Goal: Task Accomplishment & Management: Manage account settings

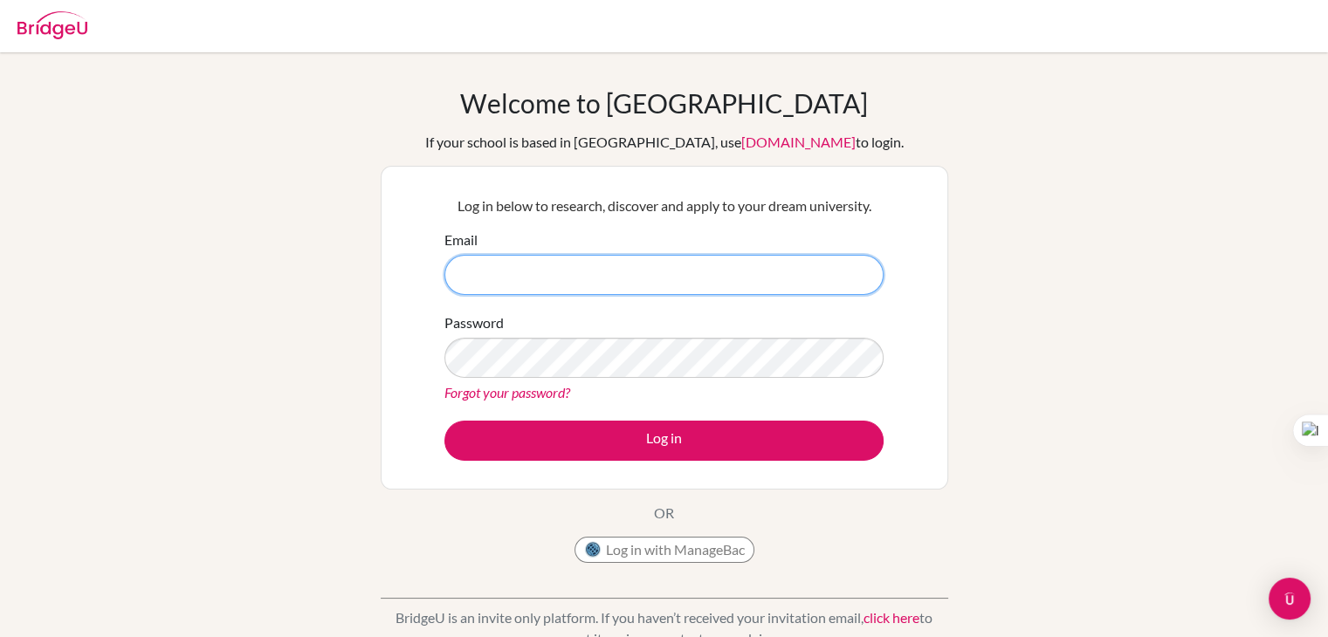
click at [683, 272] on input "Email" at bounding box center [663, 275] width 439 height 40
type input "[EMAIL_ADDRESS][DOMAIN_NAME]"
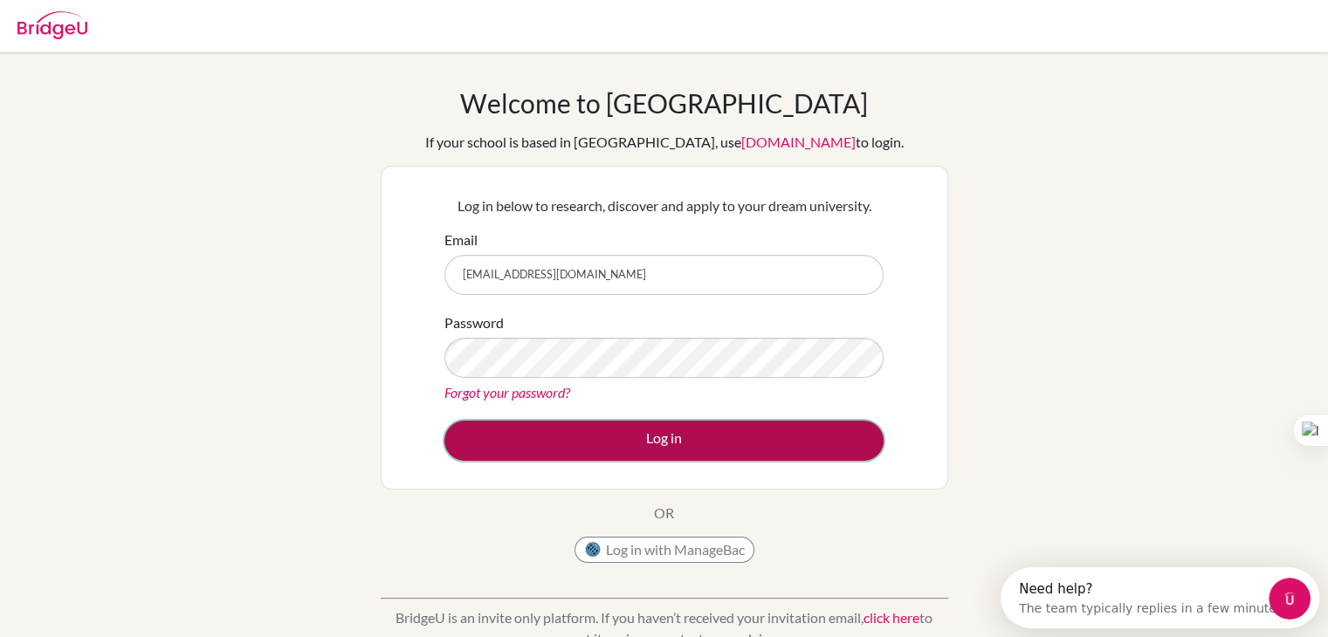
click at [633, 443] on button "Log in" at bounding box center [663, 441] width 439 height 40
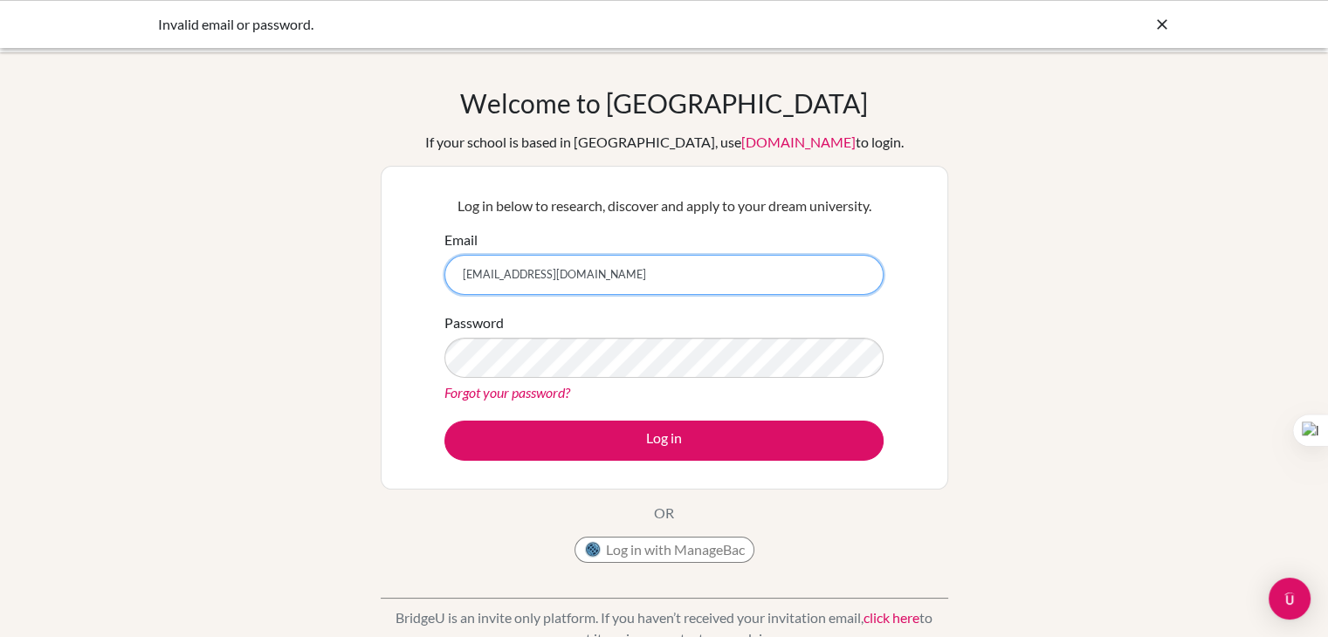
drag, startPoint x: 647, startPoint y: 284, endPoint x: 175, endPoint y: 276, distance: 471.4
click at [175, 276] on div "Welcome to BridgeU If your school is based in China, use app.bridge-u.com.cn to…" at bounding box center [664, 372] width 1328 height 571
click at [562, 274] on input "Yousef.behery7@Yhaoo.com" at bounding box center [663, 275] width 439 height 40
type input "Yousef.behery7@Yahoo.com"
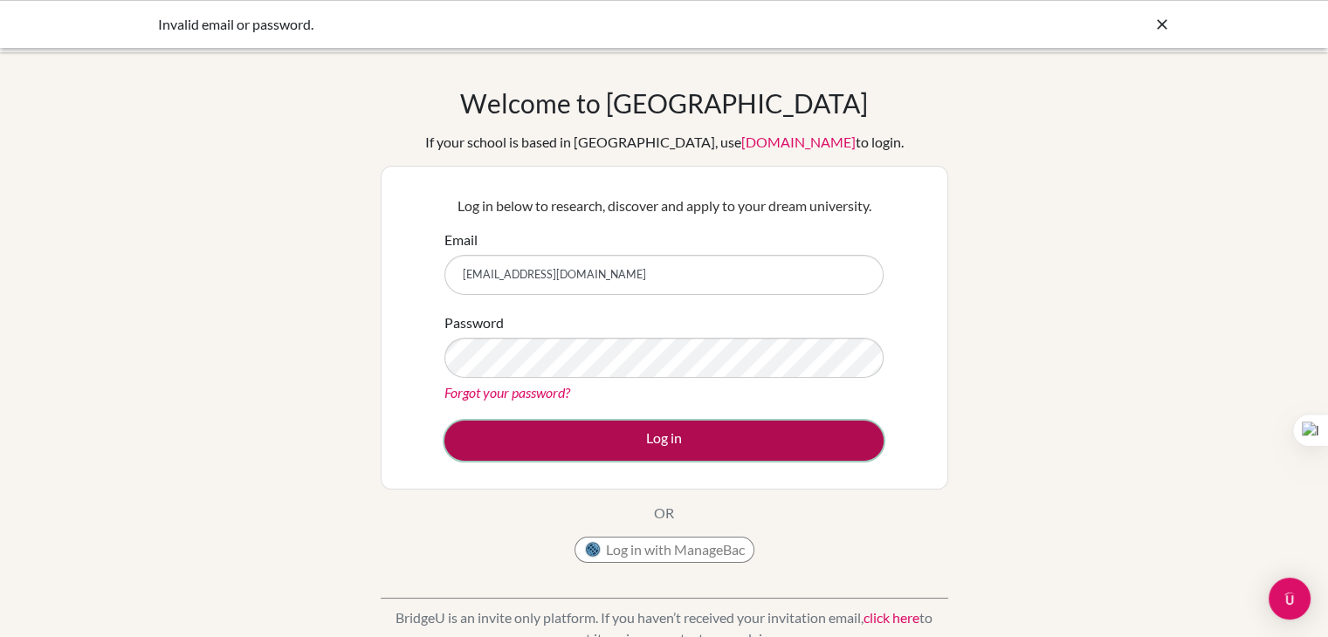
click at [484, 444] on button "Log in" at bounding box center [663, 441] width 439 height 40
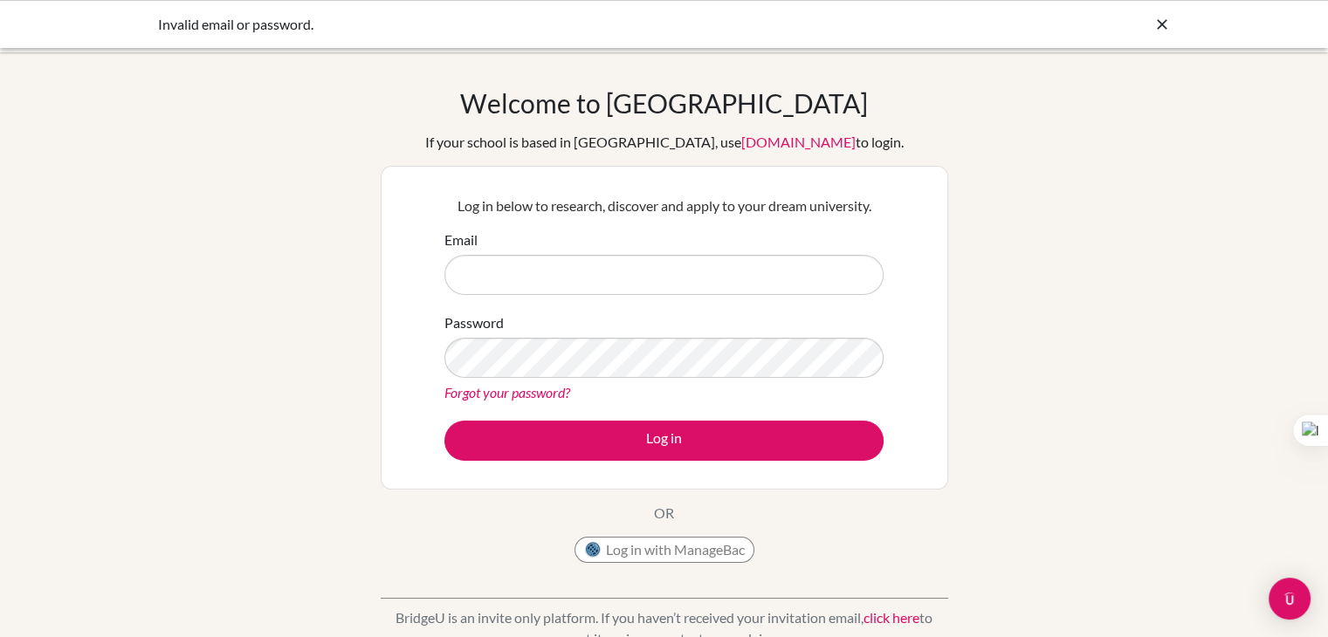
type input "[EMAIL_ADDRESS][DOMAIN_NAME]"
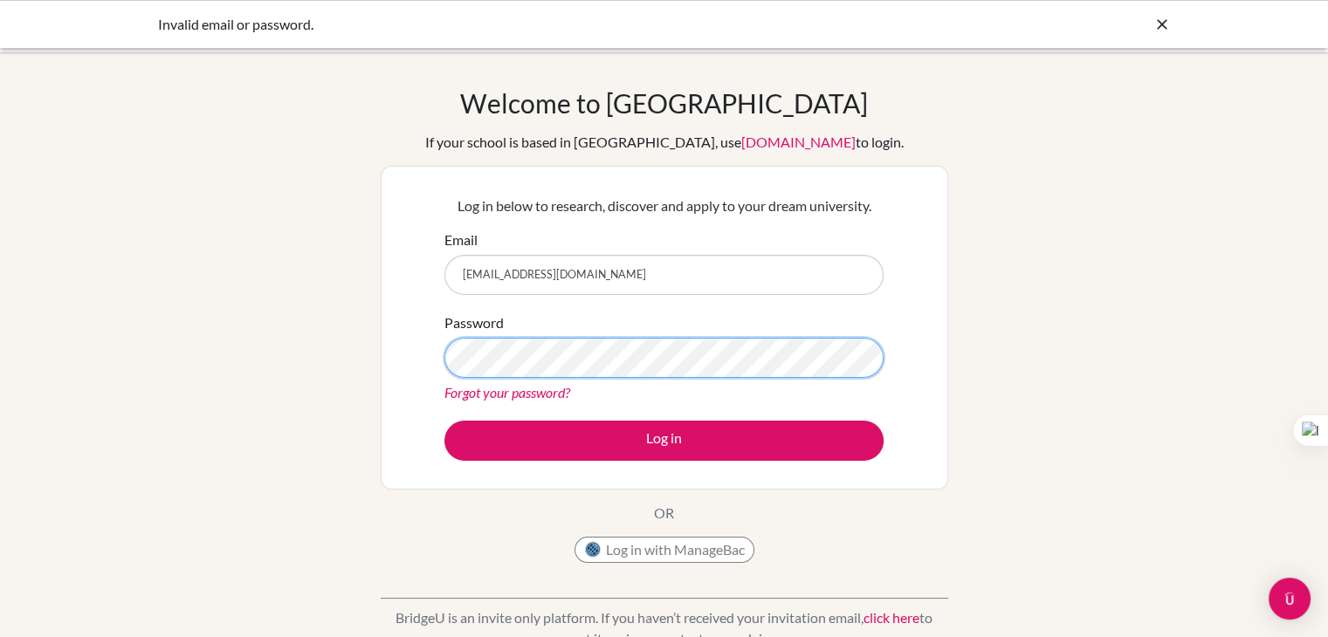
click at [332, 334] on div "Welcome to BridgeU If your school is based in China, use app.bridge-u.com.cn to…" at bounding box center [664, 372] width 1328 height 571
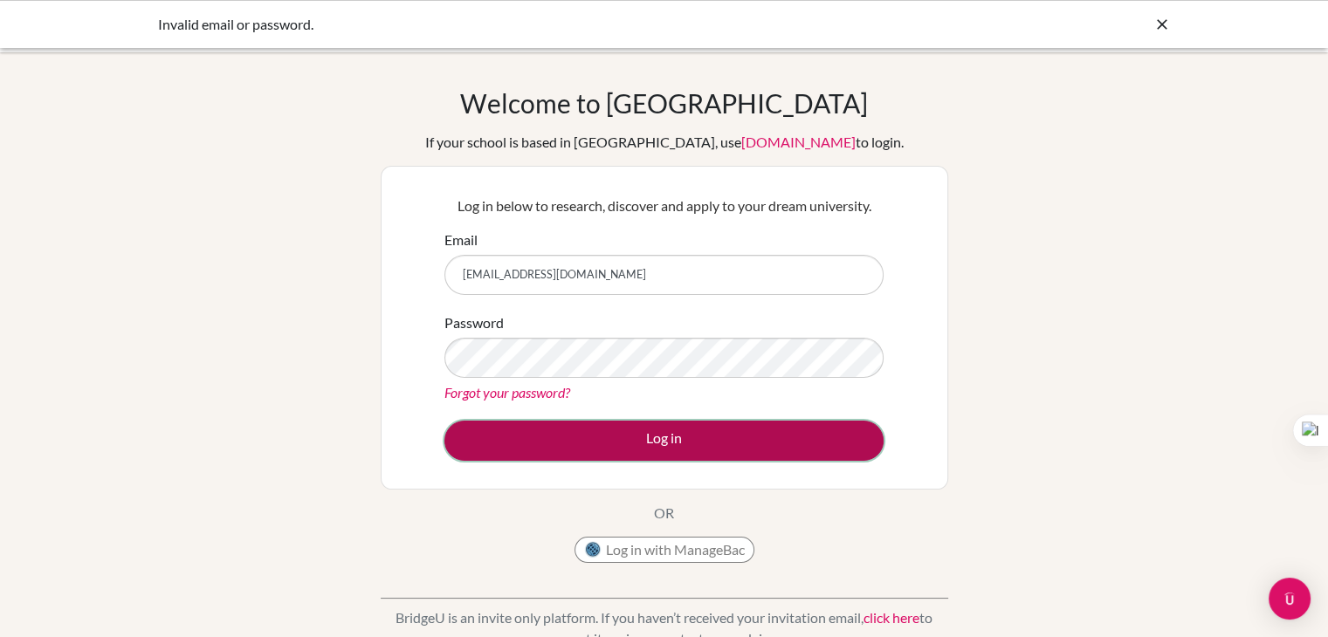
click at [494, 455] on button "Log in" at bounding box center [663, 441] width 439 height 40
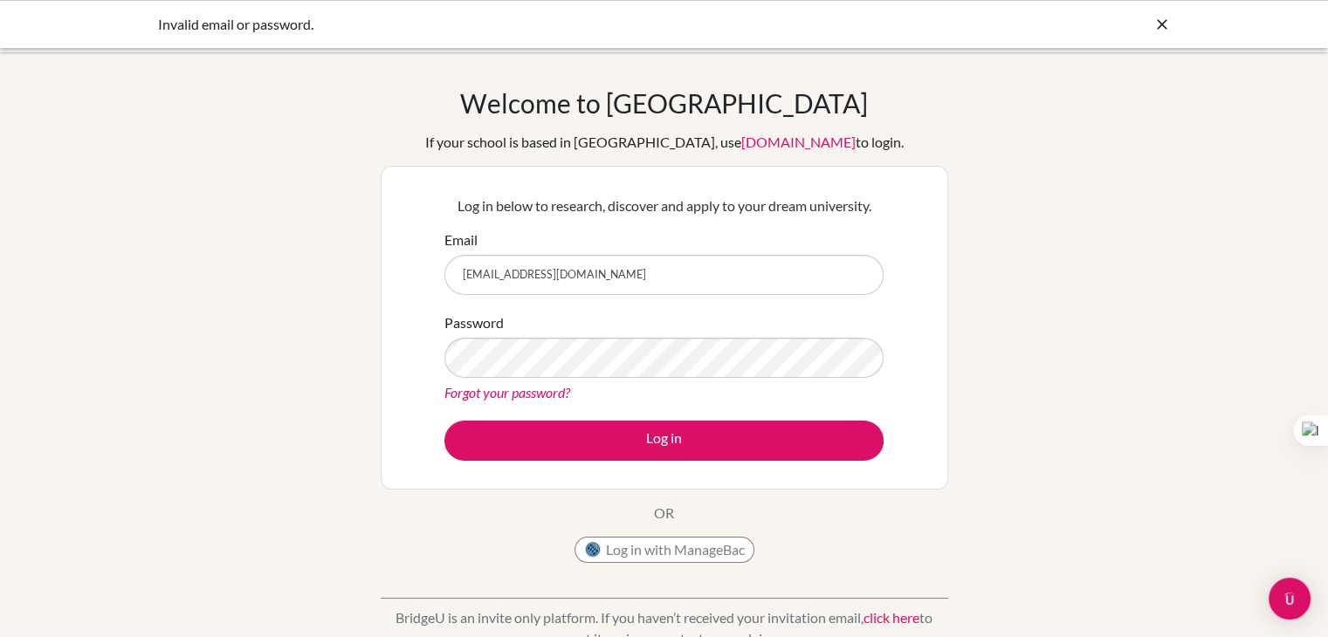
click at [484, 399] on link "Forgot your password?" at bounding box center [507, 392] width 126 height 17
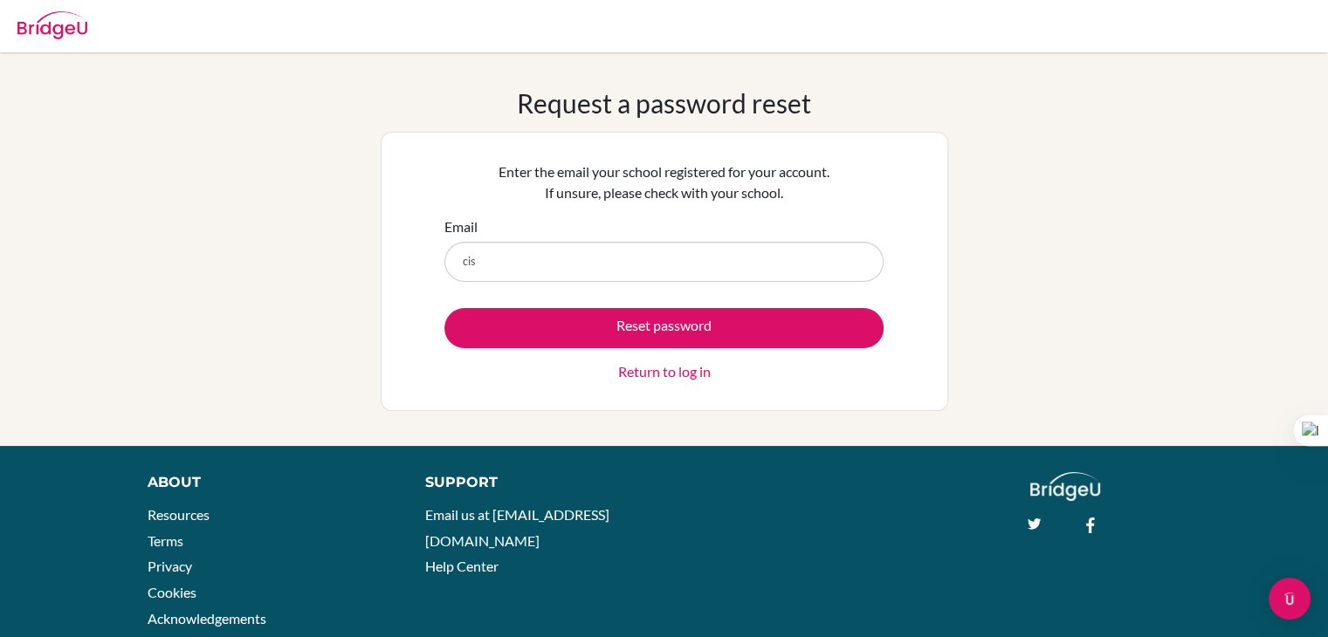
type input "[EMAIL_ADDRESS][DOMAIN_NAME]"
click at [536, 360] on div "Reset password Return to log in" at bounding box center [663, 345] width 439 height 74
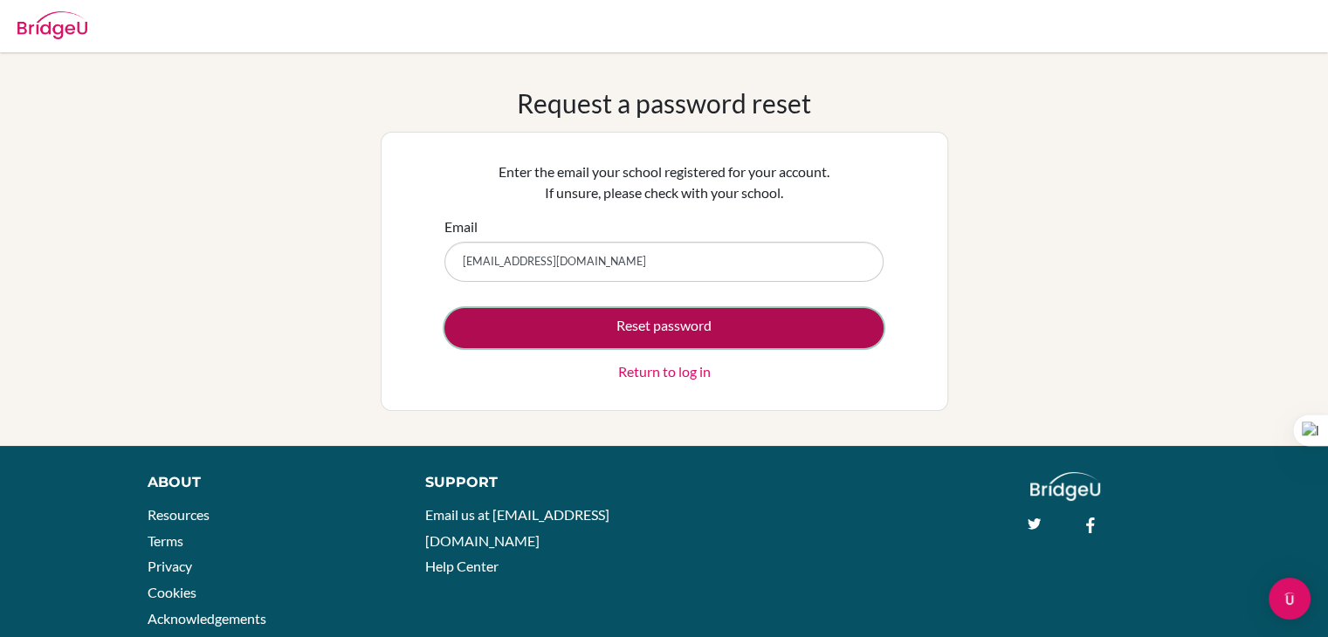
click at [605, 324] on button "Reset password" at bounding box center [663, 328] width 439 height 40
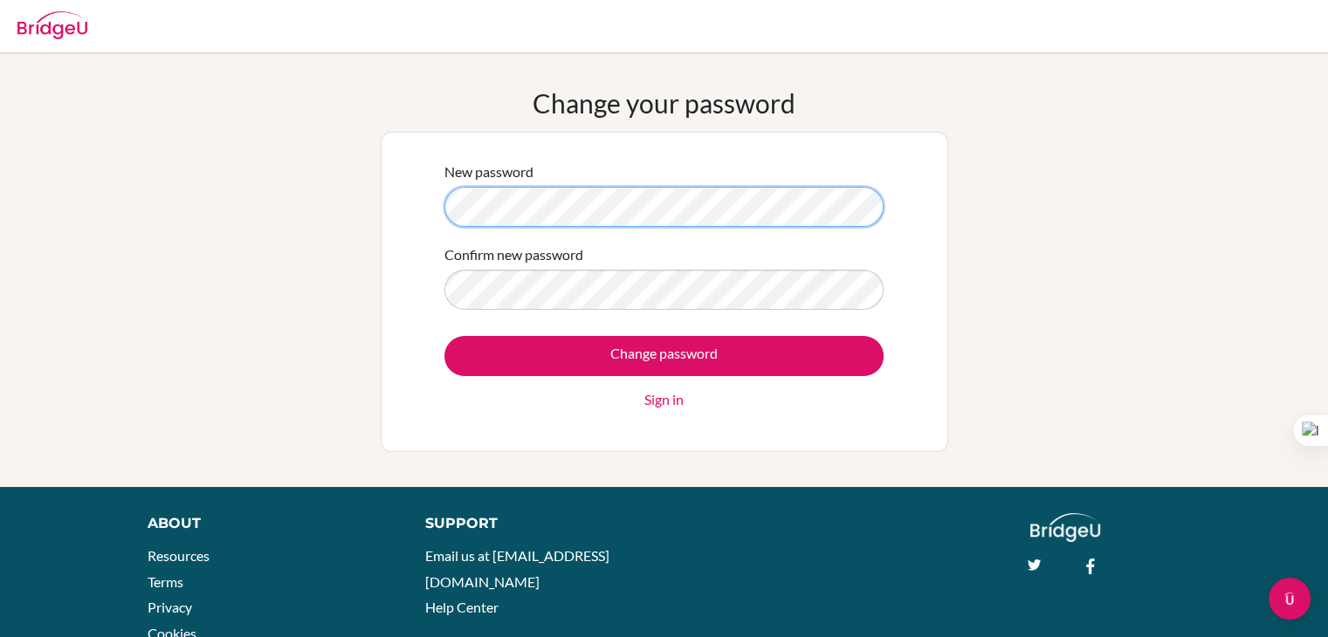
click at [400, 214] on div "New password Confirm new password Change password Sign in" at bounding box center [664, 292] width 567 height 320
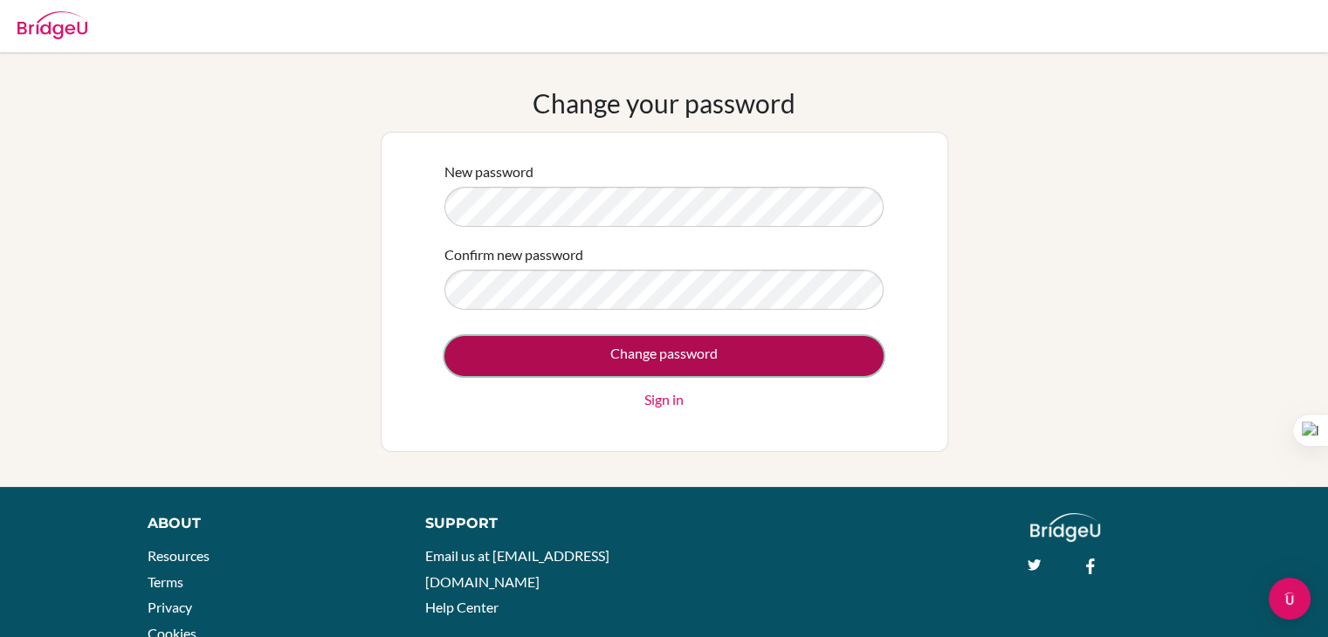
click at [584, 357] on input "Change password" at bounding box center [663, 356] width 439 height 40
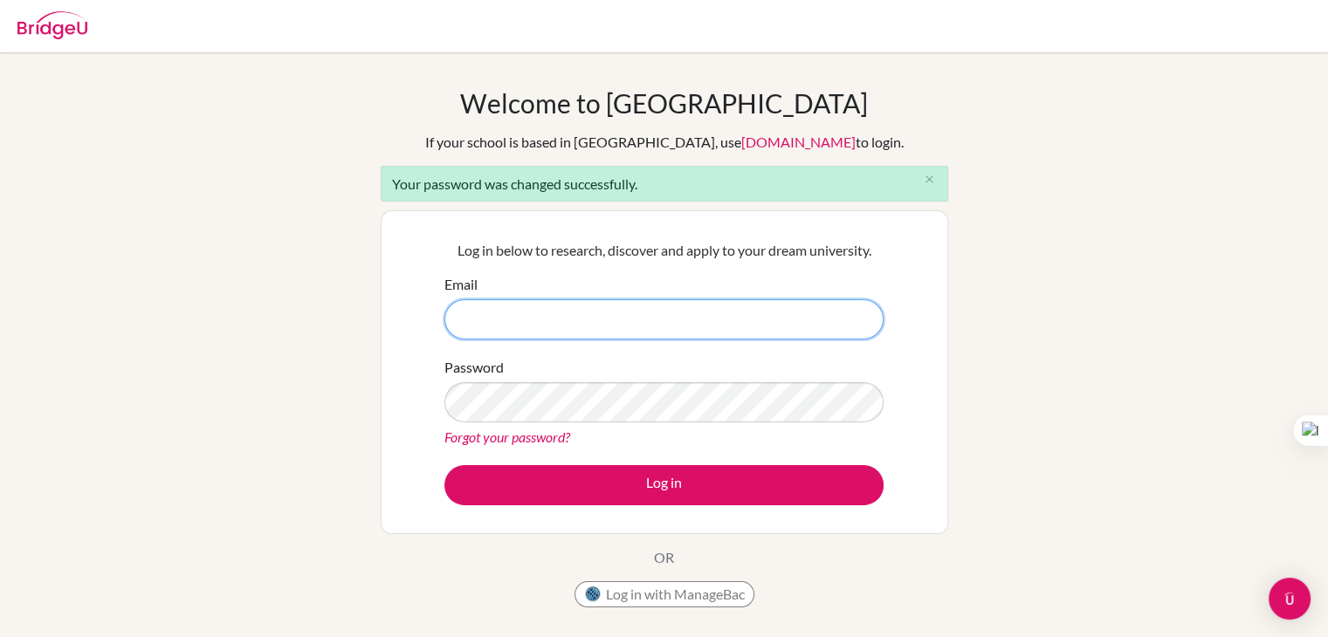
click at [566, 319] on input "Email" at bounding box center [663, 319] width 439 height 40
type input "[EMAIL_ADDRESS][DOMAIN_NAME]"
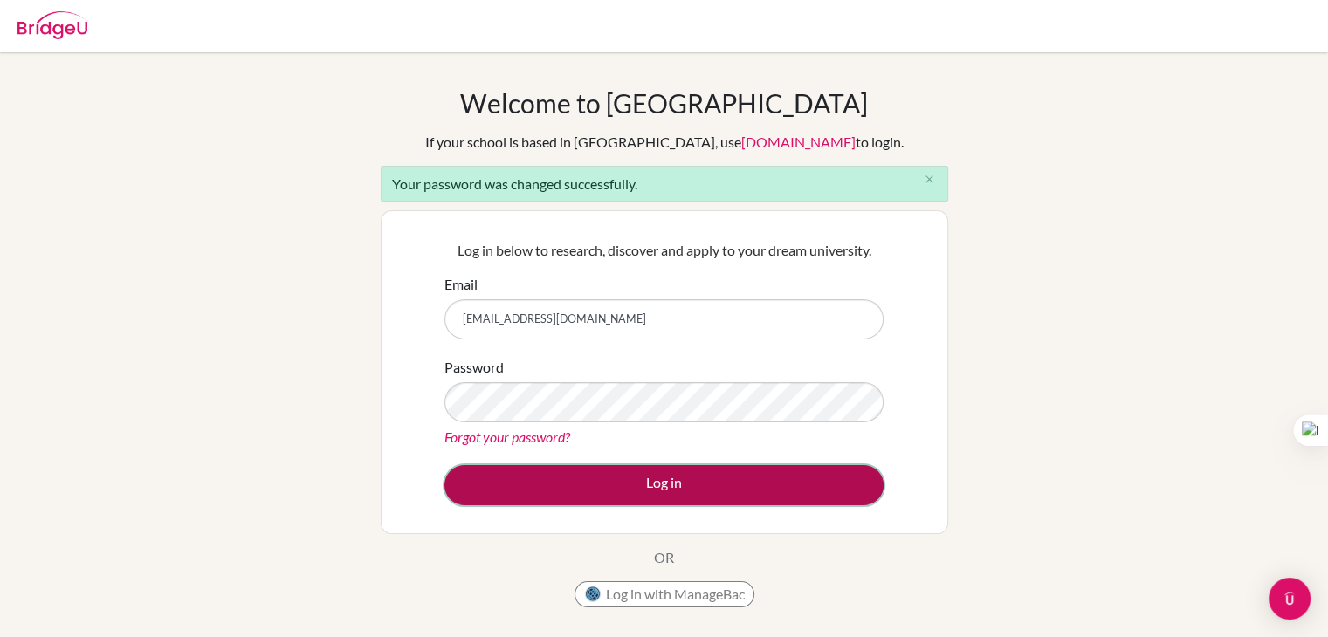
click at [486, 477] on button "Log in" at bounding box center [663, 485] width 439 height 40
